Goal: Obtain resource: Download file/media

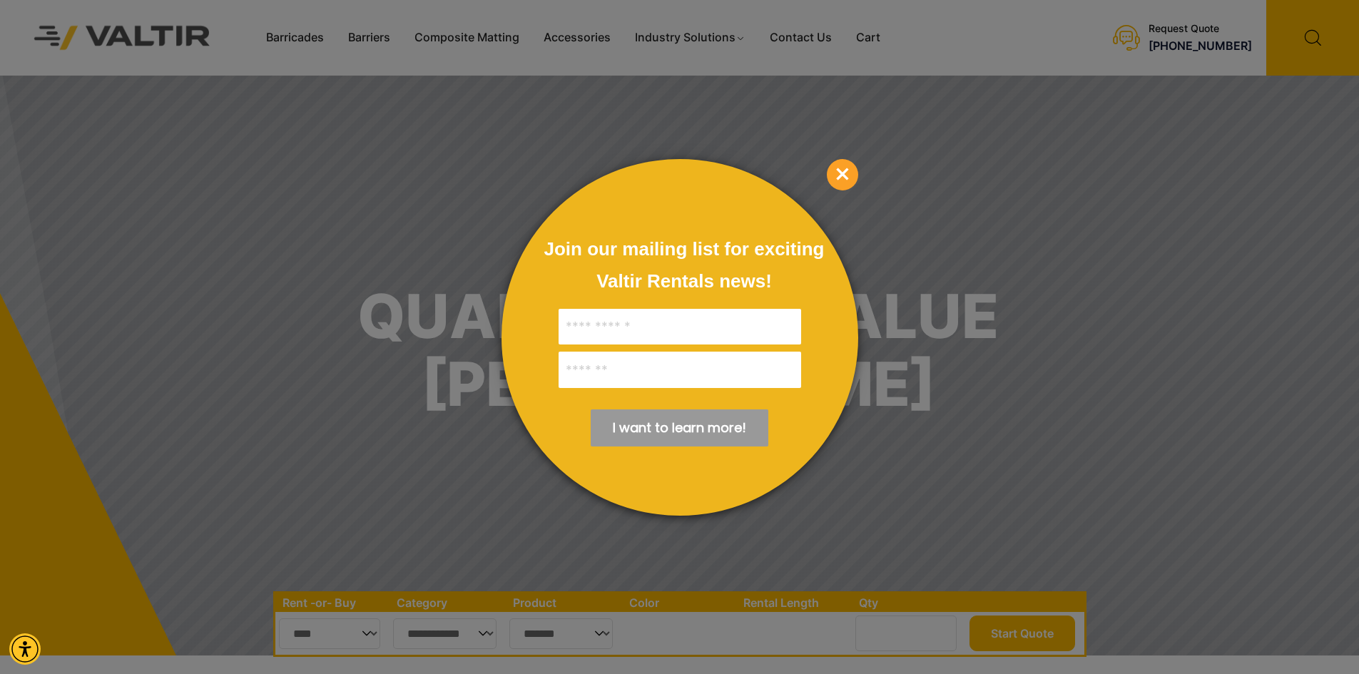
click at [313, 38] on div at bounding box center [679, 337] width 1359 height 674
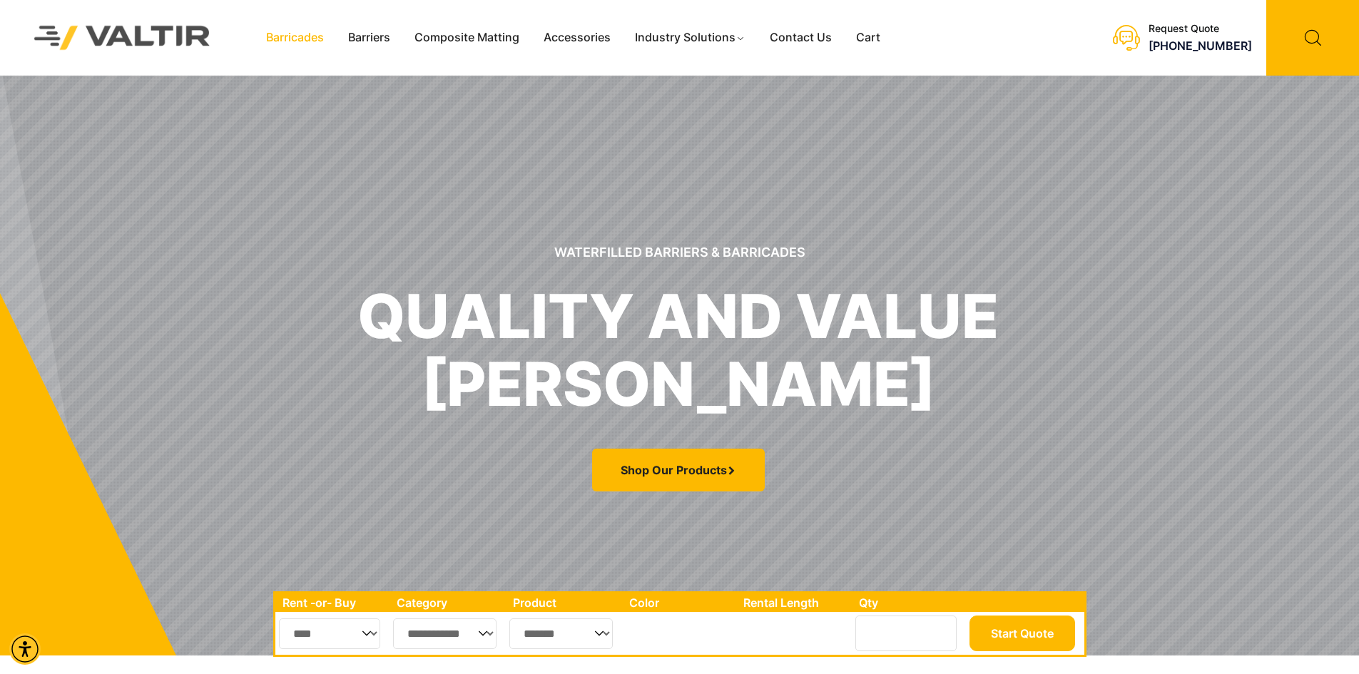
click at [306, 40] on link "Barricades" at bounding box center [295, 37] width 82 height 21
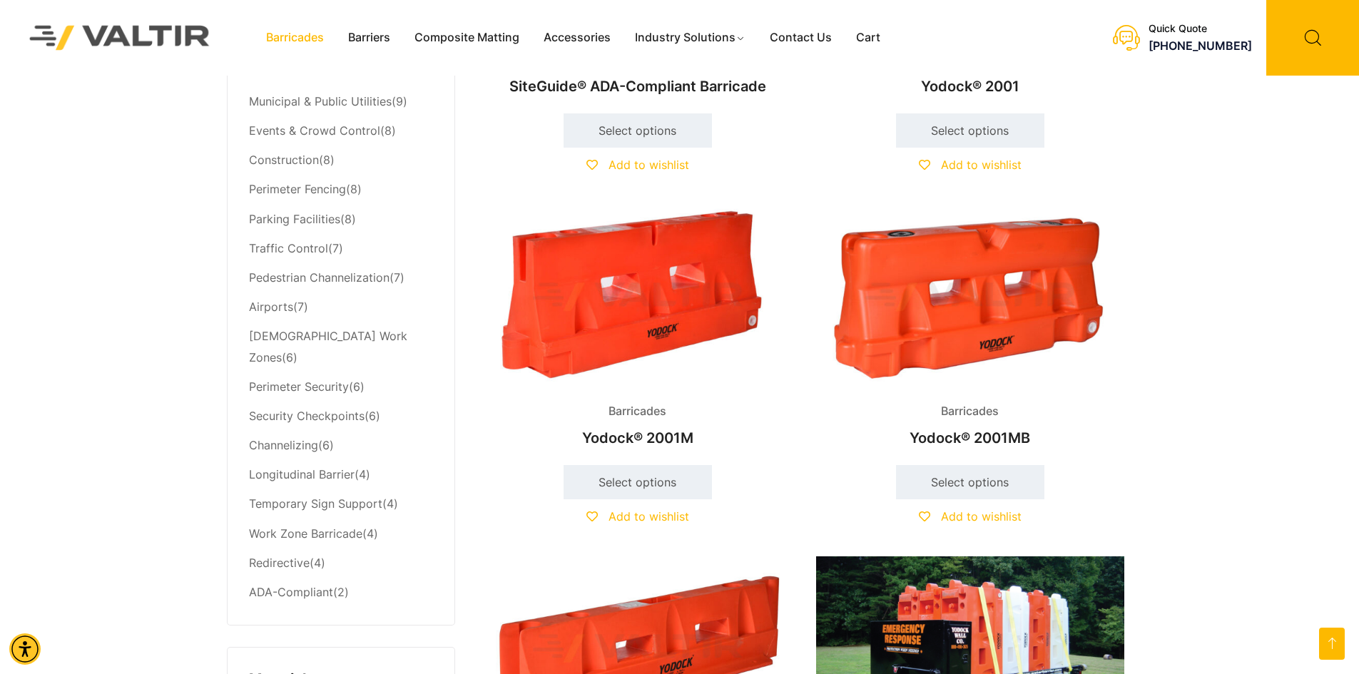
scroll to position [571, 0]
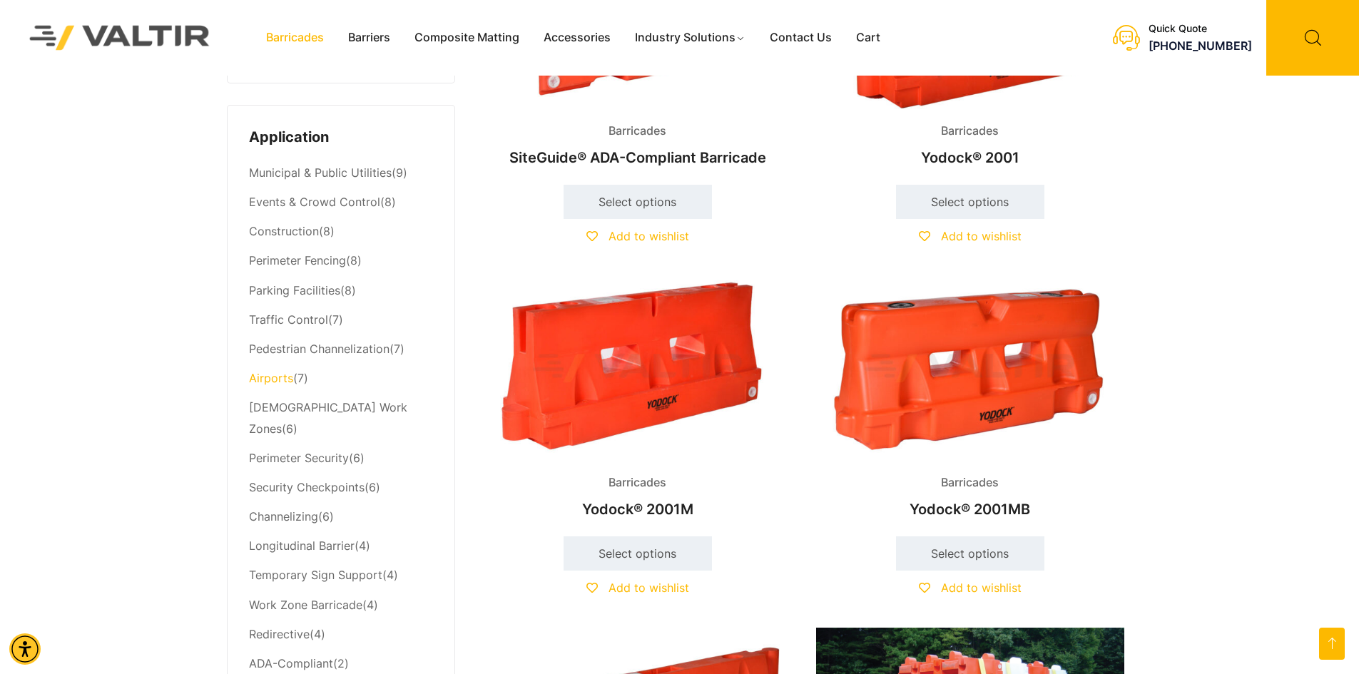
click at [257, 382] on link "Airports" at bounding box center [271, 378] width 44 height 14
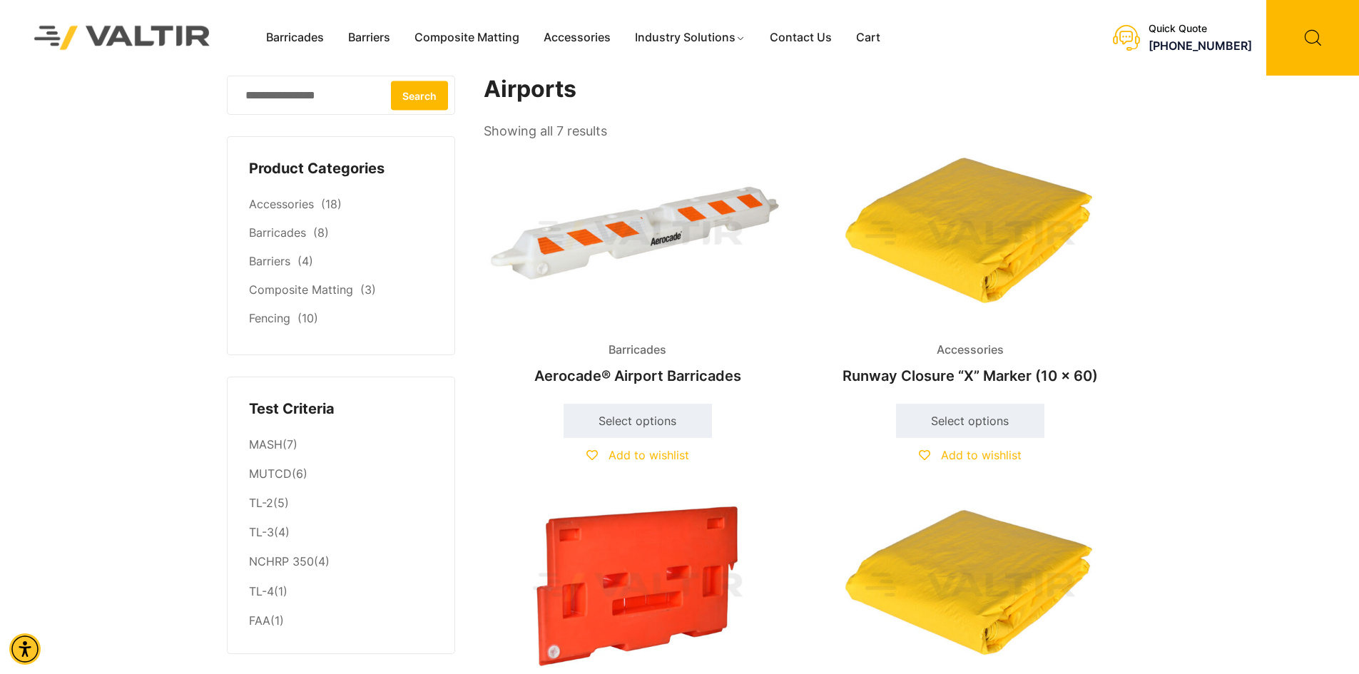
click at [623, 231] on img at bounding box center [638, 235] width 308 height 185
click at [680, 180] on link "Airports" at bounding box center [728, 178] width 185 height 26
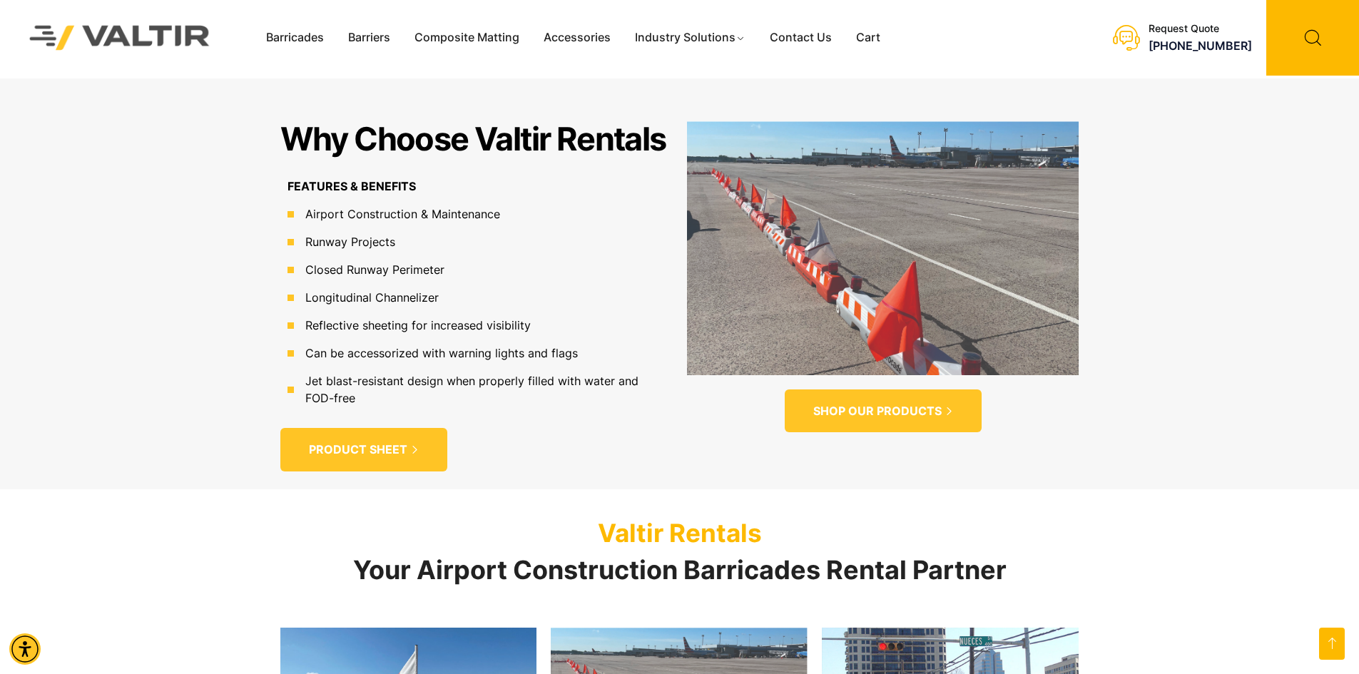
scroll to position [897, 0]
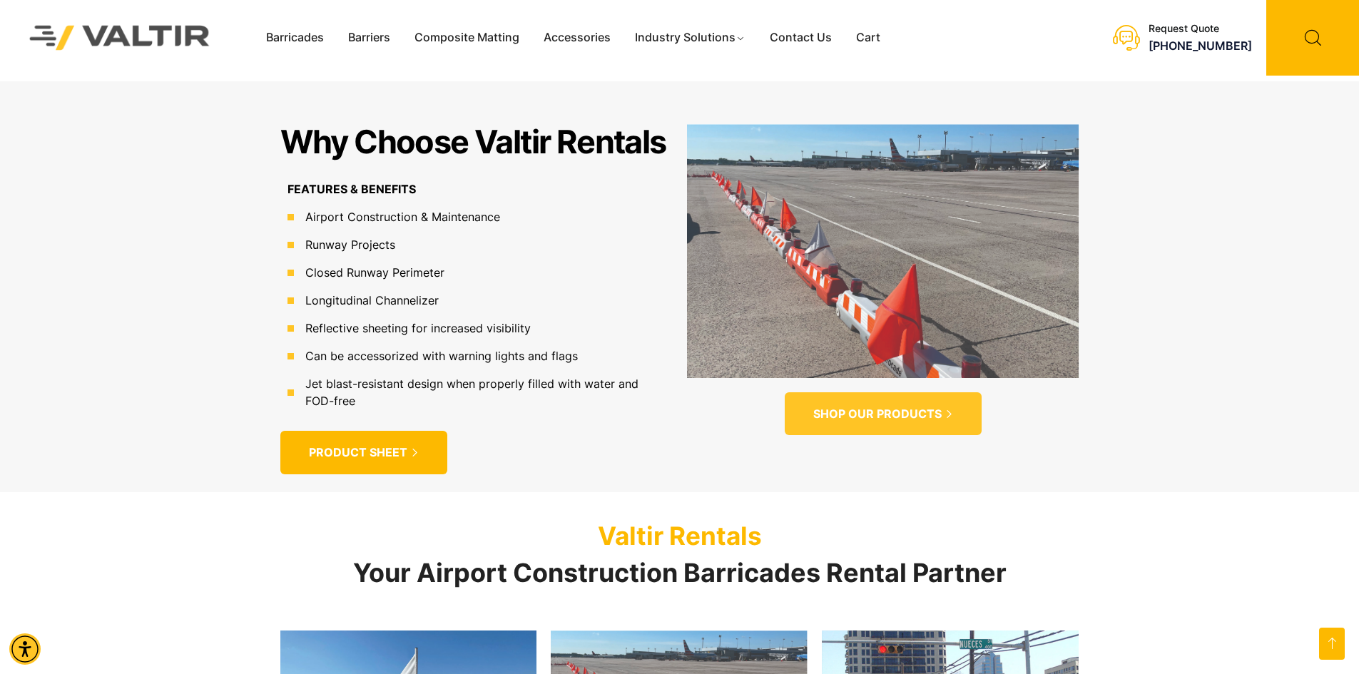
click at [340, 452] on span "PRODUCT SHEET" at bounding box center [358, 452] width 98 height 15
